Goal: Task Accomplishment & Management: Manage account settings

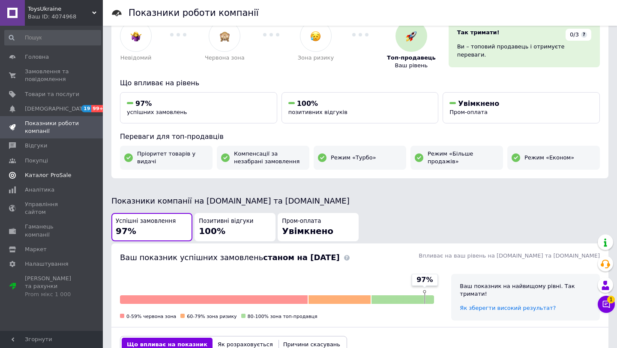
scroll to position [45, 0]
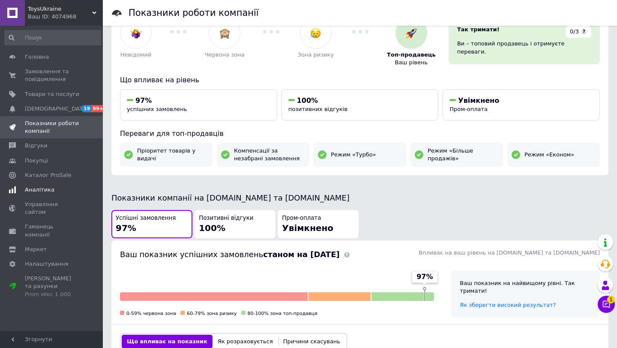
click at [45, 192] on span "Аналітика" at bounding box center [40, 190] width 30 height 8
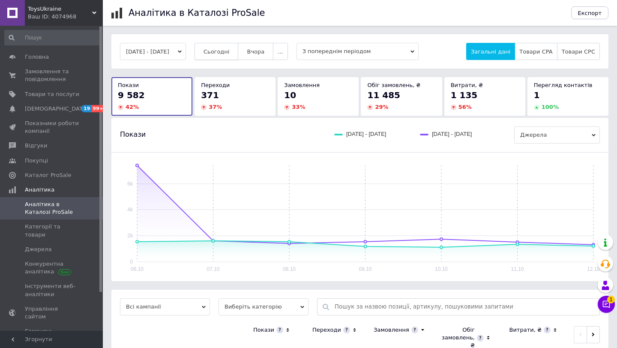
click at [231, 56] on button "Сьогодні" at bounding box center [217, 51] width 44 height 17
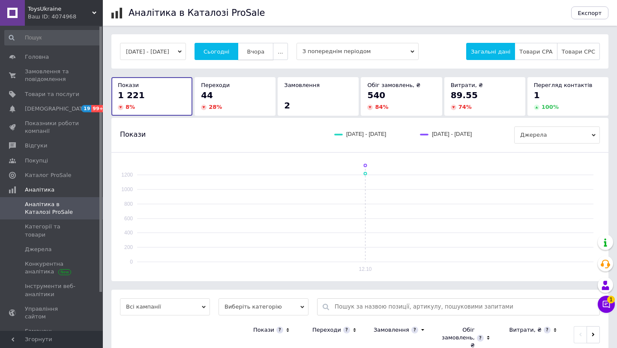
click at [264, 51] on span "Вчора" at bounding box center [256, 51] width 18 height 6
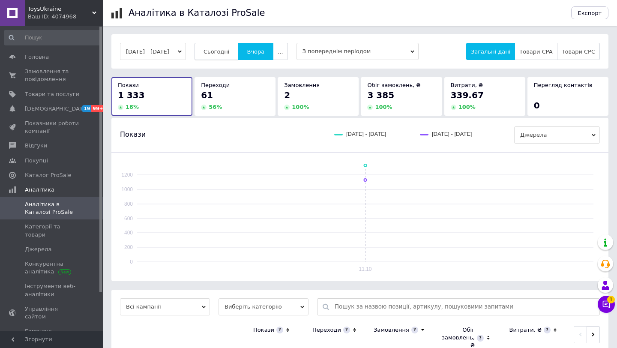
click at [233, 58] on button "Сьогодні" at bounding box center [217, 51] width 44 height 17
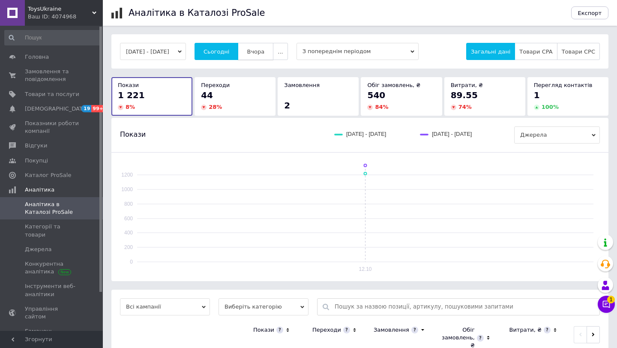
click at [264, 48] on span "Вчора" at bounding box center [256, 51] width 18 height 6
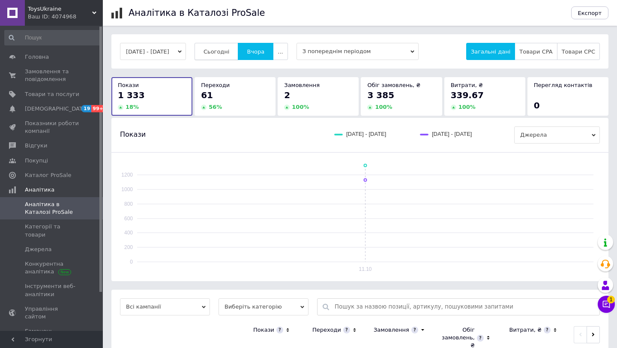
click at [239, 57] on button "Сьогодні" at bounding box center [217, 51] width 44 height 17
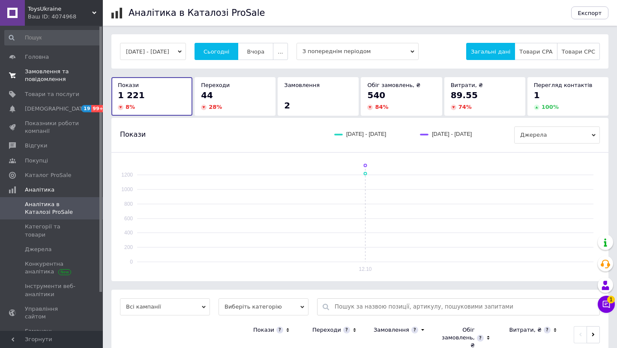
click at [46, 77] on span "Замовлення та повідомлення" at bounding box center [52, 75] width 54 height 15
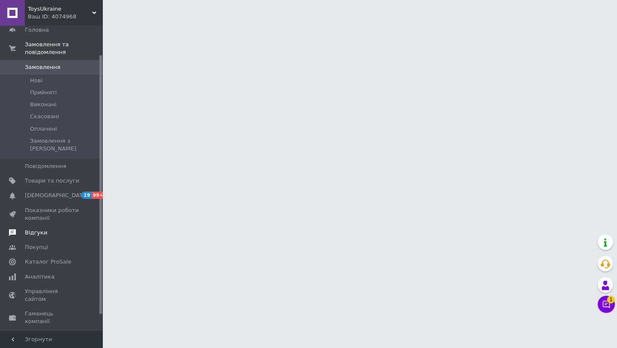
scroll to position [54, 0]
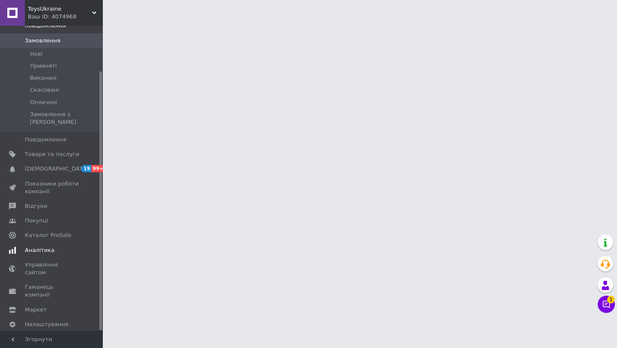
click at [39, 246] on span "Аналітика" at bounding box center [40, 250] width 30 height 8
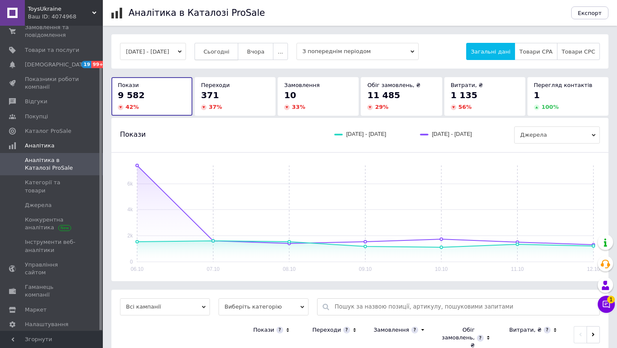
click at [230, 51] on span "Сьогодні" at bounding box center [217, 51] width 26 height 6
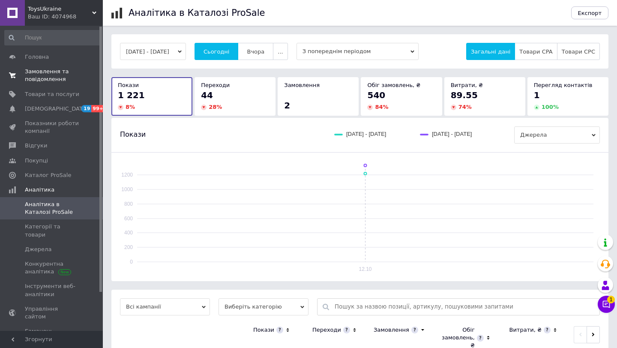
click at [62, 72] on span "Замовлення та повідомлення" at bounding box center [52, 75] width 54 height 15
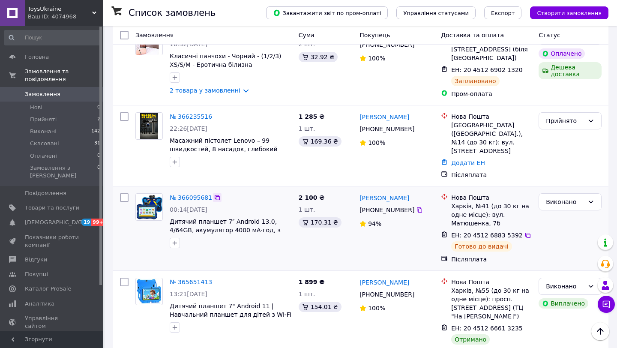
scroll to position [151, 0]
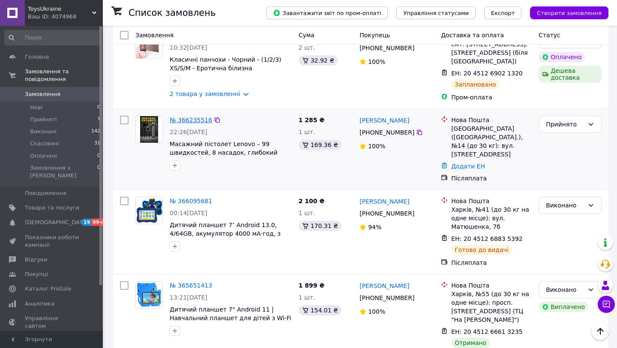
click at [196, 123] on link "№ 366235516" at bounding box center [191, 120] width 42 height 7
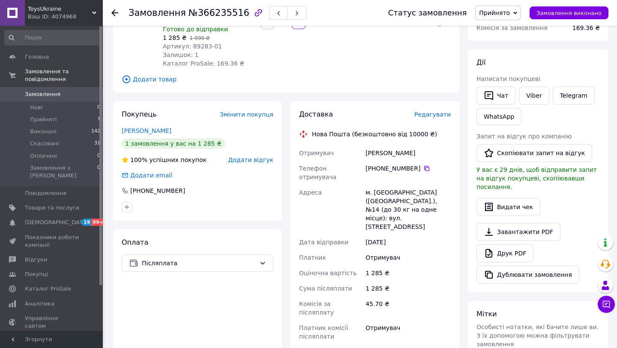
scroll to position [129, 0]
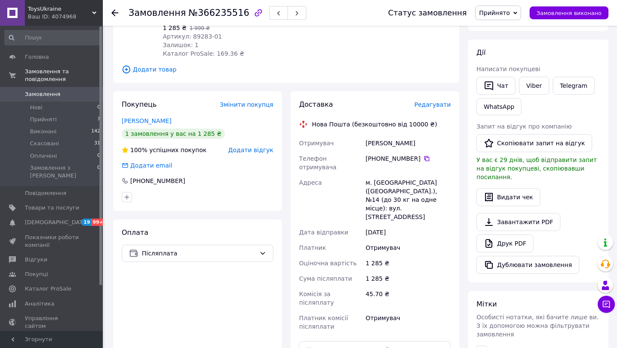
click at [434, 100] on div "Доставка Редагувати" at bounding box center [375, 105] width 152 height 10
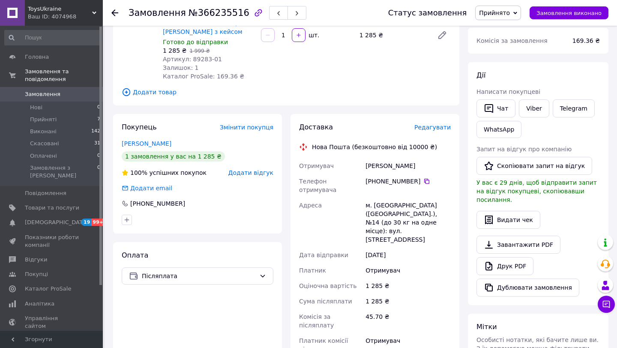
scroll to position [109, 0]
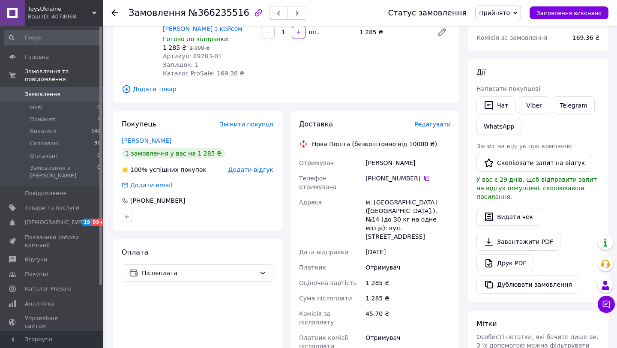
click at [431, 120] on div "Редагувати" at bounding box center [432, 124] width 36 height 9
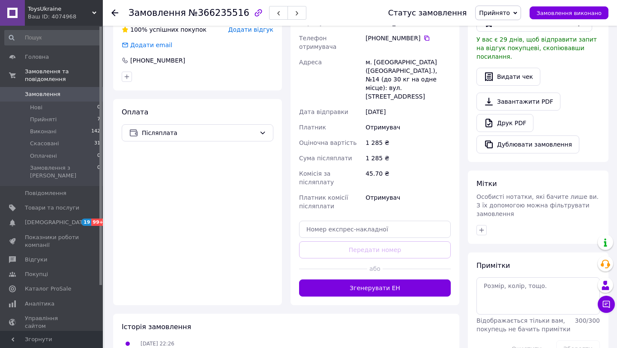
scroll to position [266, 0]
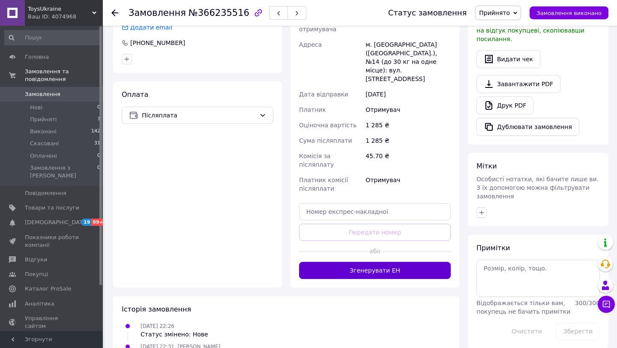
click at [398, 262] on button "Згенерувати ЕН" at bounding box center [375, 270] width 152 height 17
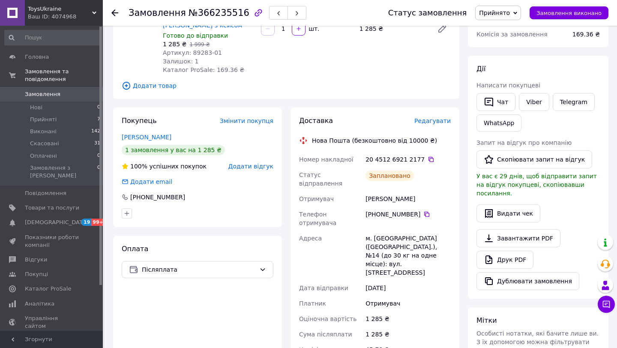
scroll to position [96, 0]
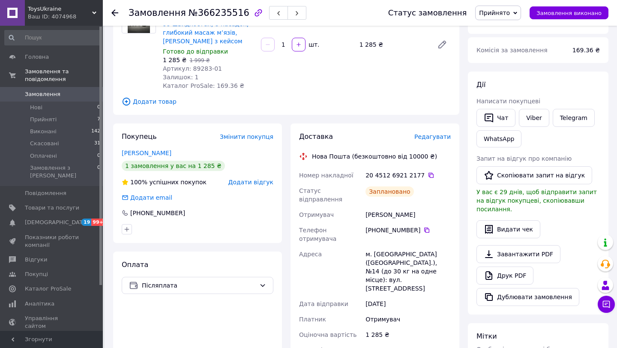
click at [92, 9] on div "ToysUkraine Ваш ID: 4074968" at bounding box center [64, 13] width 78 height 26
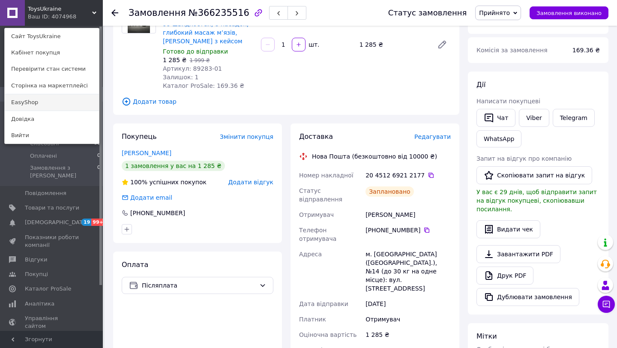
click at [36, 101] on link "EasyShop" at bounding box center [52, 102] width 94 height 16
